Goal: Obtain resource: Obtain resource

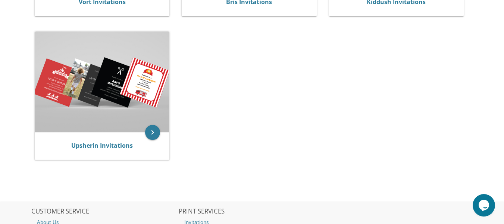
scroll to position [279, 0]
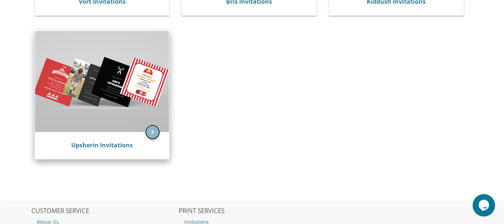
click at [151, 130] on icon "keyboard_arrow_right" at bounding box center [152, 131] width 15 height 15
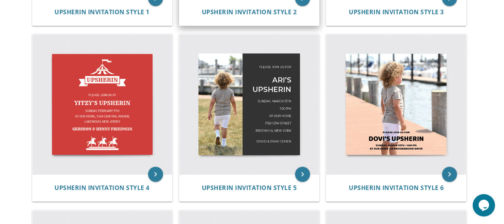
scroll to position [306, 0]
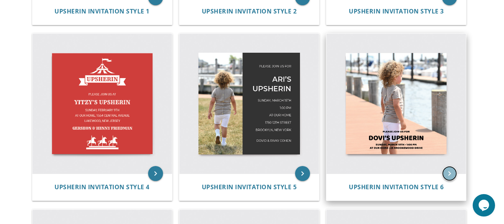
click at [450, 176] on icon "keyboard_arrow_right" at bounding box center [449, 173] width 15 height 15
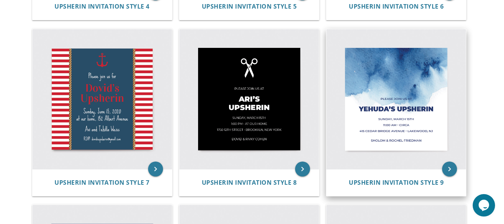
scroll to position [485, 0]
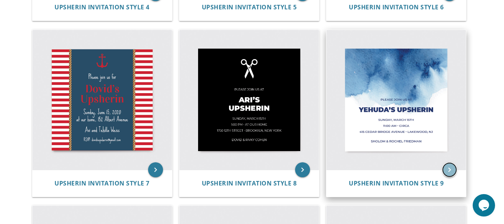
click at [452, 172] on icon "keyboard_arrow_right" at bounding box center [449, 169] width 15 height 15
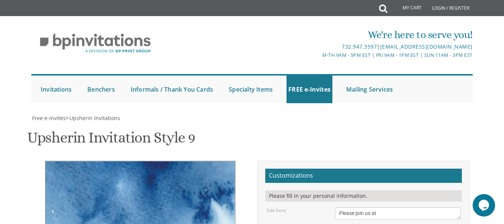
click at [393, 207] on textarea "Please join us at" at bounding box center [397, 213] width 125 height 12
type textarea "Y"
type textarea "[PERSON_NAME]'s Upsherin"
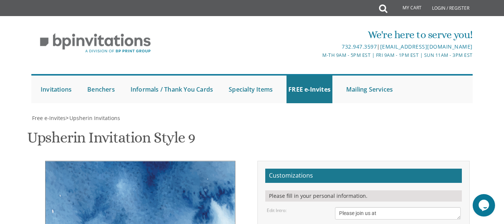
type textarea "[DATE] 2:00 PM [STREET_ADDRESS] (backyard) • [GEOGRAPHIC_DATA], [GEOGRAPHIC_DAT…"
type textarea "S"
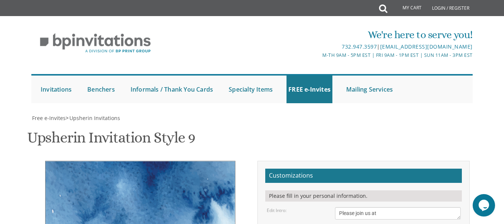
type textarea "[PERSON_NAME] and [PERSON_NAME]"
type input "[EMAIL_ADDRESS][DOMAIN_NAME]"
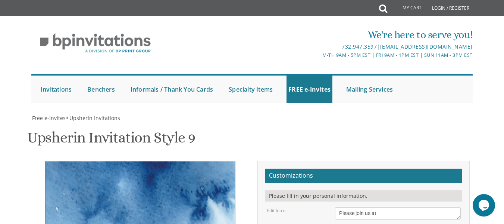
type textarea "[DATE] 2:00 PM [STREET_ADDRESS]"
